Goal: Transaction & Acquisition: Purchase product/service

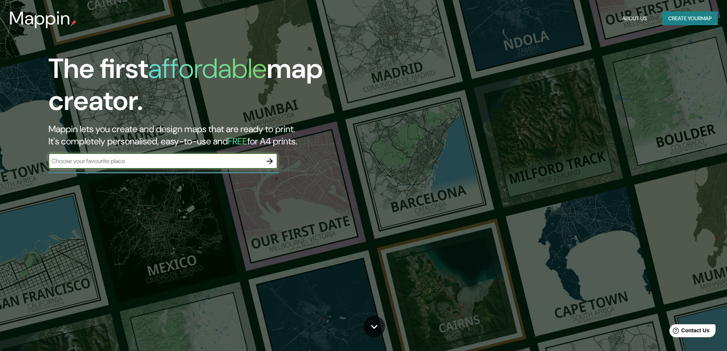
click at [219, 164] on input "text" at bounding box center [155, 160] width 214 height 9
click at [195, 162] on input "text" at bounding box center [155, 160] width 214 height 9
type input "[GEOGRAPHIC_DATA]"
click at [269, 160] on icon "button" at bounding box center [269, 160] width 9 height 9
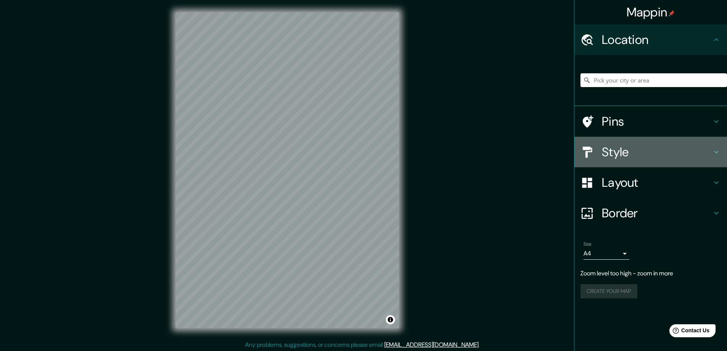
click at [685, 153] on h4 "Style" at bounding box center [657, 151] width 110 height 15
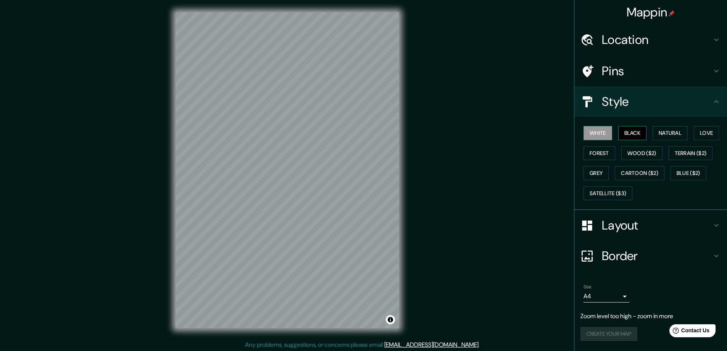
click at [634, 129] on button "Black" at bounding box center [632, 133] width 29 height 14
click at [600, 129] on button "White" at bounding box center [597, 133] width 29 height 14
click at [674, 132] on button "Natural" at bounding box center [669, 133] width 35 height 14
click at [686, 248] on h4 "Border" at bounding box center [657, 255] width 110 height 15
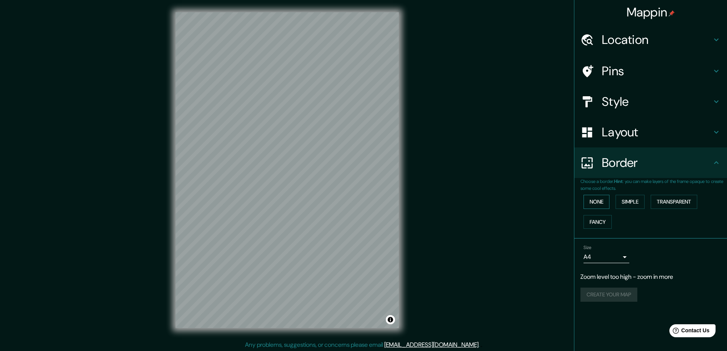
click at [605, 200] on button "None" at bounding box center [596, 202] width 26 height 14
click at [634, 206] on button "Simple" at bounding box center [629, 202] width 29 height 14
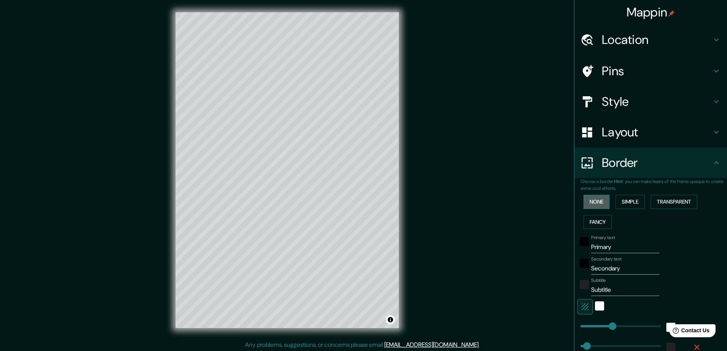
click at [604, 204] on button "None" at bounding box center [596, 202] width 26 height 14
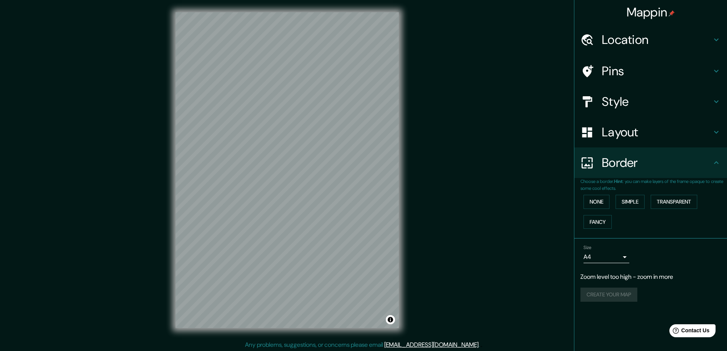
click at [639, 131] on h4 "Layout" at bounding box center [657, 131] width 110 height 15
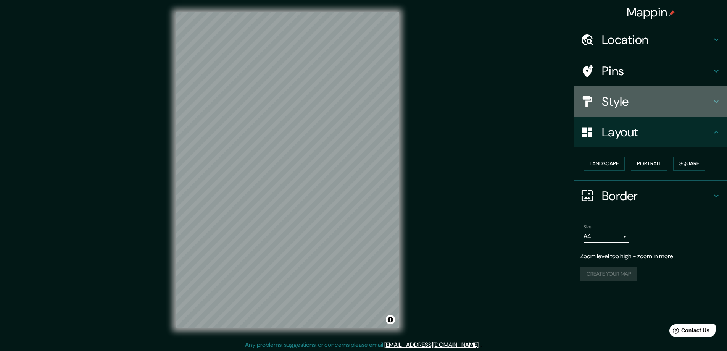
click at [633, 109] on div "Style" at bounding box center [650, 101] width 153 height 31
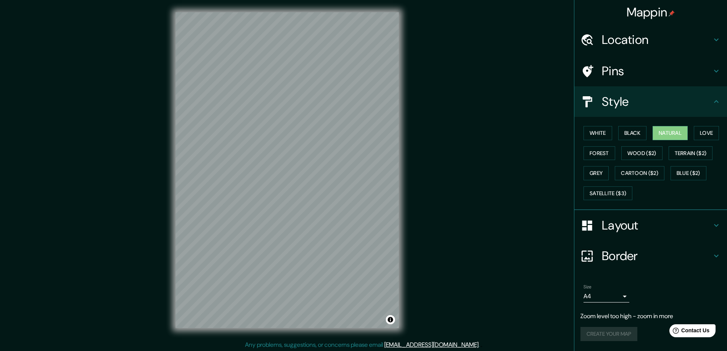
click at [632, 72] on h4 "Pins" at bounding box center [657, 70] width 110 height 15
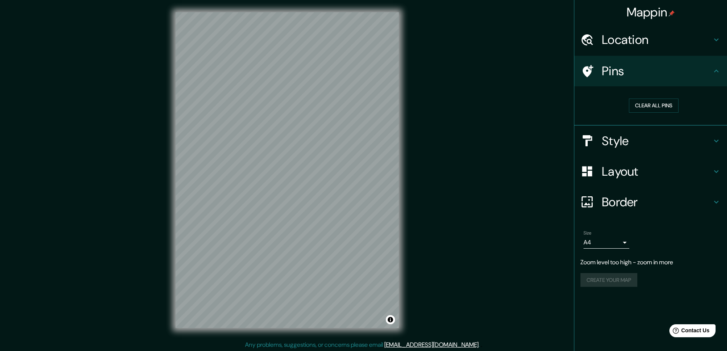
click at [633, 40] on h4 "Location" at bounding box center [657, 39] width 110 height 15
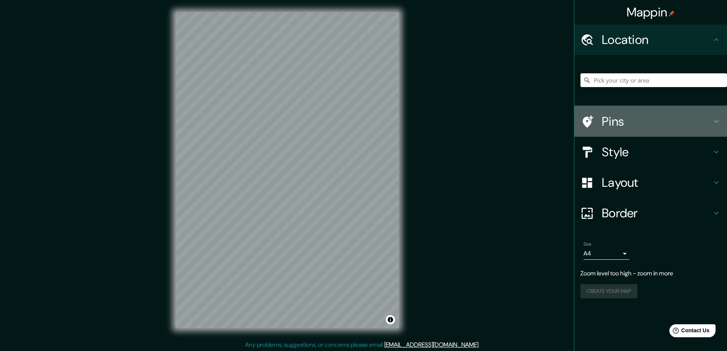
click at [646, 118] on h4 "Pins" at bounding box center [657, 121] width 110 height 15
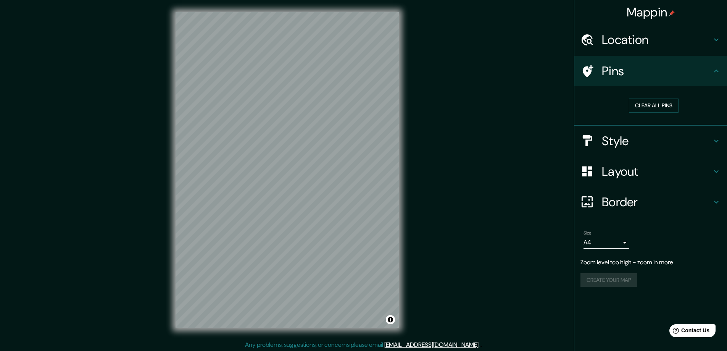
click at [630, 147] on h4 "Style" at bounding box center [657, 140] width 110 height 15
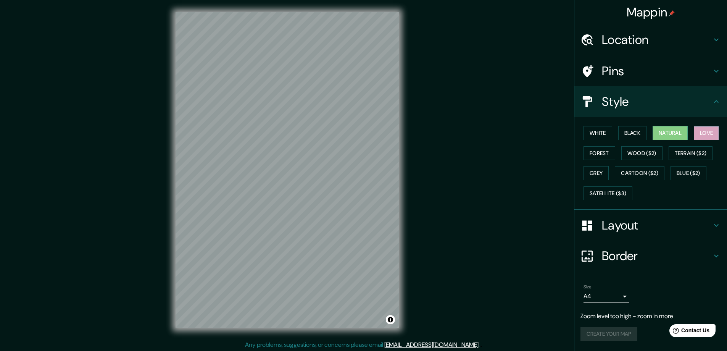
click at [712, 131] on button "Love" at bounding box center [706, 133] width 25 height 14
click at [606, 151] on button "Forest" at bounding box center [599, 153] width 32 height 14
click at [640, 134] on button "Black" at bounding box center [632, 133] width 29 height 14
click at [596, 134] on button "White" at bounding box center [597, 133] width 29 height 14
click at [678, 132] on button "Natural" at bounding box center [669, 133] width 35 height 14
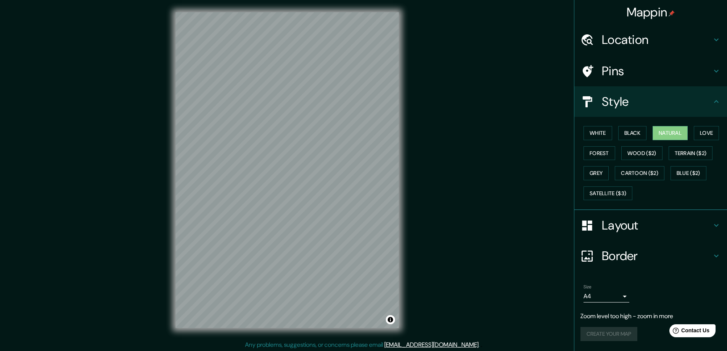
click at [638, 43] on h4 "Location" at bounding box center [657, 39] width 110 height 15
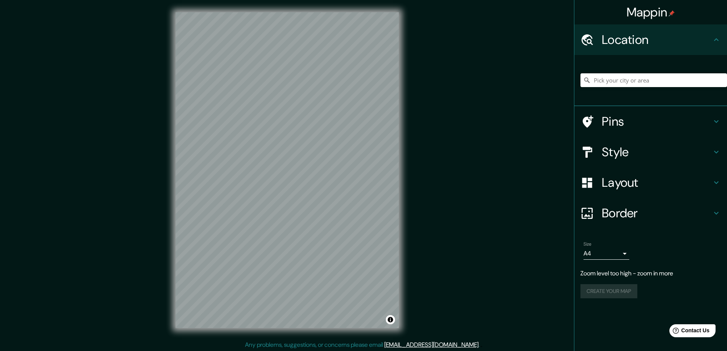
click at [632, 119] on h4 "Pins" at bounding box center [657, 121] width 110 height 15
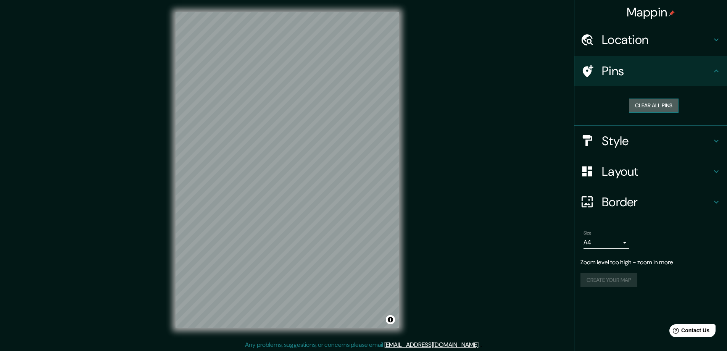
click at [642, 105] on button "Clear all pins" at bounding box center [654, 105] width 50 height 14
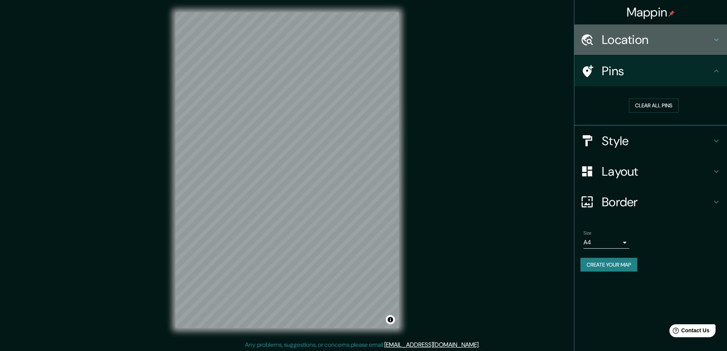
click at [649, 32] on h4 "Location" at bounding box center [657, 39] width 110 height 15
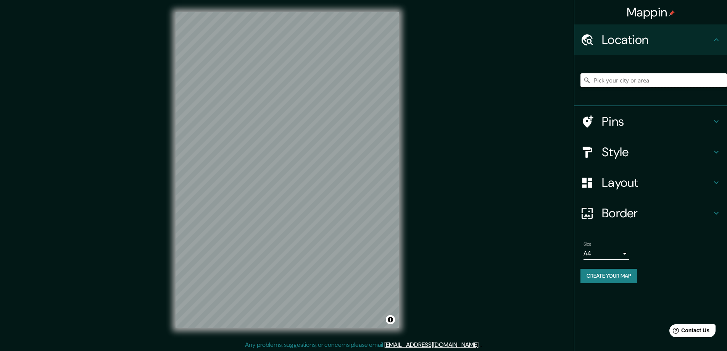
click at [623, 79] on input "Pick your city or area" at bounding box center [653, 80] width 147 height 14
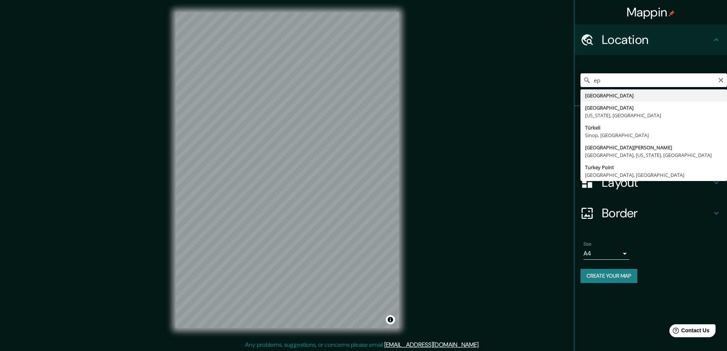
type input "e"
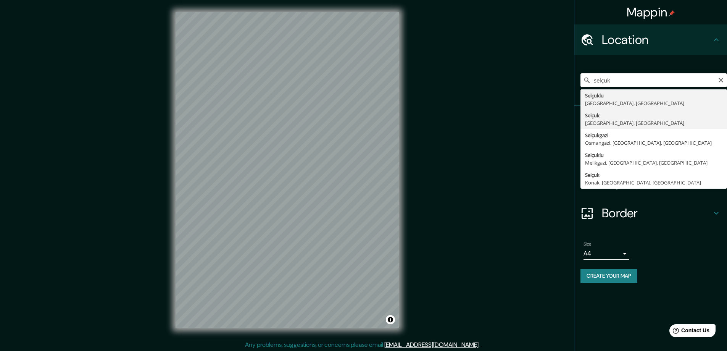
type input "[GEOGRAPHIC_DATA], [GEOGRAPHIC_DATA], [GEOGRAPHIC_DATA]"
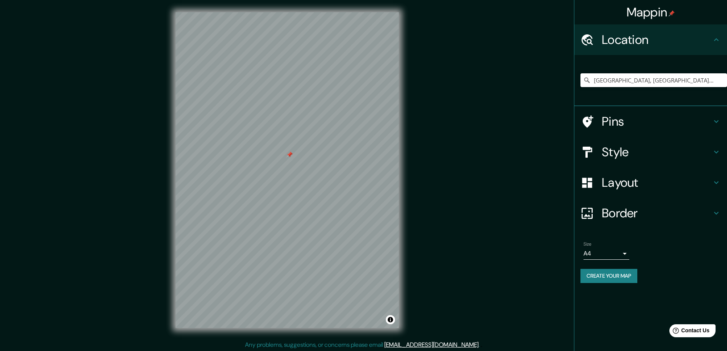
click at [291, 157] on div at bounding box center [290, 154] width 6 height 6
click at [290, 154] on div at bounding box center [290, 154] width 6 height 6
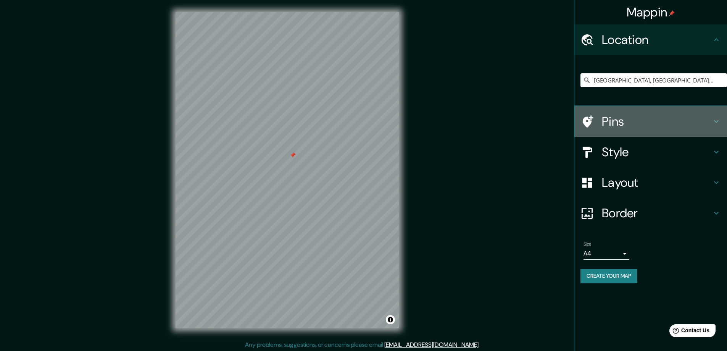
click at [622, 119] on h4 "Pins" at bounding box center [657, 121] width 110 height 15
